Goal: Task Accomplishment & Management: Use online tool/utility

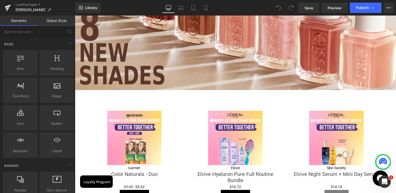
scroll to position [518, 0]
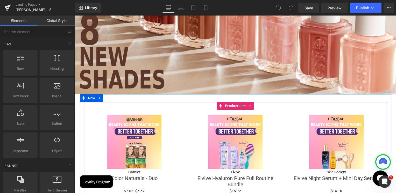
click at [249, 105] on icon at bounding box center [251, 106] width 4 height 4
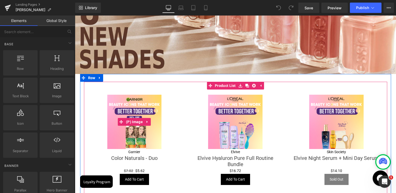
scroll to position [570, 0]
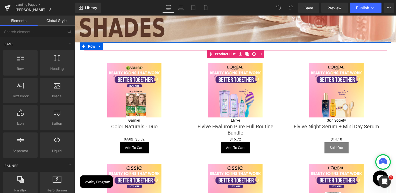
drag, startPoint x: 224, startPoint y: 53, endPoint x: 213, endPoint y: 55, distance: 10.3
click at [224, 53] on span "Product List" at bounding box center [225, 54] width 24 height 8
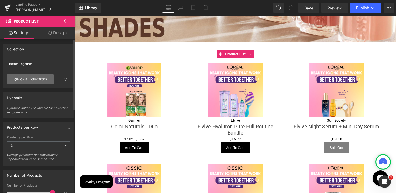
click at [33, 78] on link "Pick a Collections" at bounding box center [30, 79] width 47 height 10
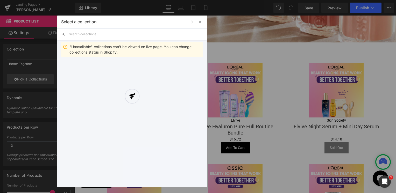
click at [88, 37] on div at bounding box center [132, 102] width 150 height 172
click at [89, 34] on div at bounding box center [132, 102] width 150 height 172
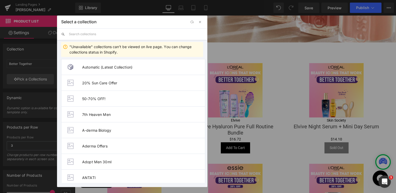
click at [85, 33] on input "text" at bounding box center [136, 33] width 134 height 11
paste input "Essie Boho Collection"
type input "Essie Boho Collection"
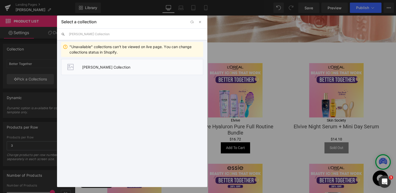
click at [91, 70] on li "Essie Boho Collection" at bounding box center [132, 67] width 142 height 16
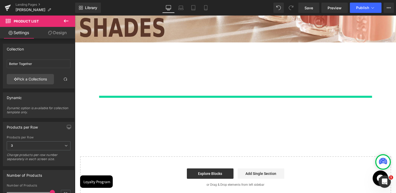
type input "Essie Boho Collection"
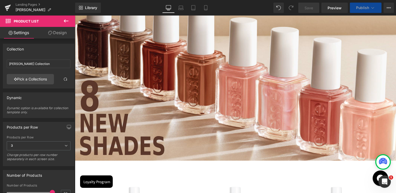
scroll to position [622, 0]
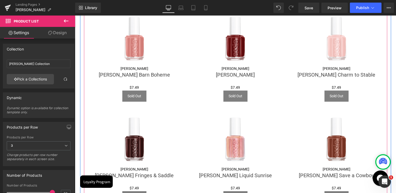
click at [287, 59] on div "Sale Off (P) Image Essie (P) Vendor Essie Charm to Stable (P) Title $0 $7.49 (P…" at bounding box center [336, 56] width 101 height 101
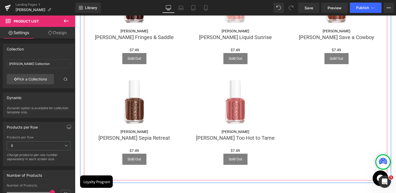
scroll to position [751, 0]
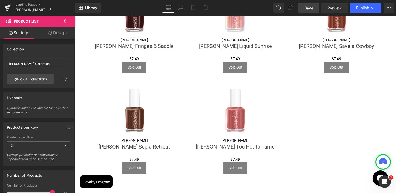
click at [315, 11] on link "Save" at bounding box center [308, 8] width 21 height 10
